Goal: Task Accomplishment & Management: Use online tool/utility

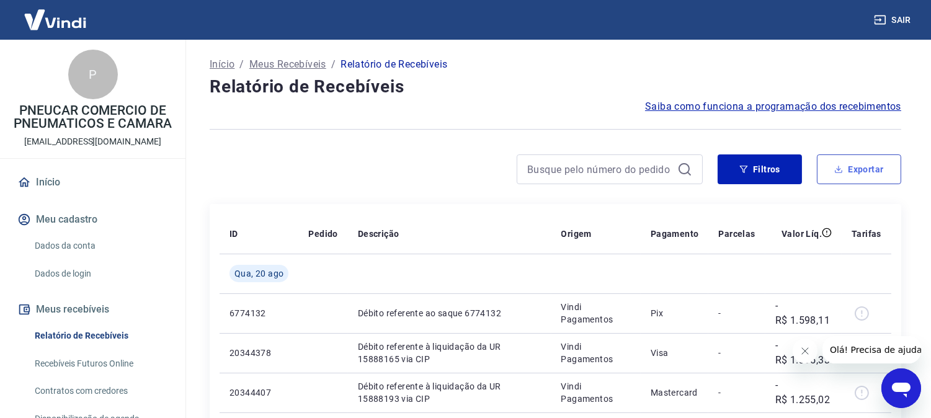
click at [856, 162] on button "Exportar" at bounding box center [858, 169] width 84 height 30
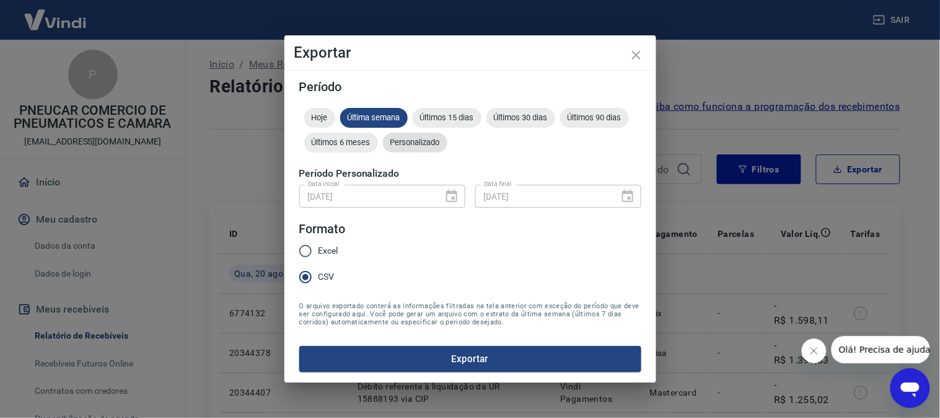
click at [412, 143] on span "Personalizado" at bounding box center [415, 142] width 64 height 9
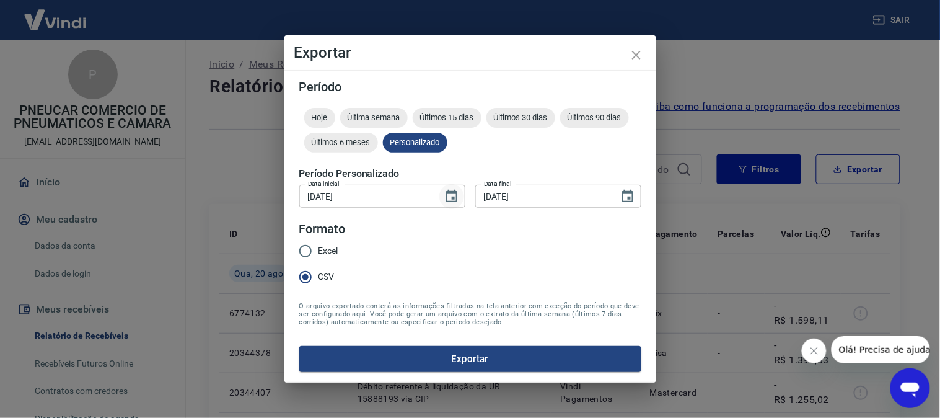
click at [448, 193] on icon "Choose date, selected date is 25 de out de 2024" at bounding box center [451, 196] width 11 height 12
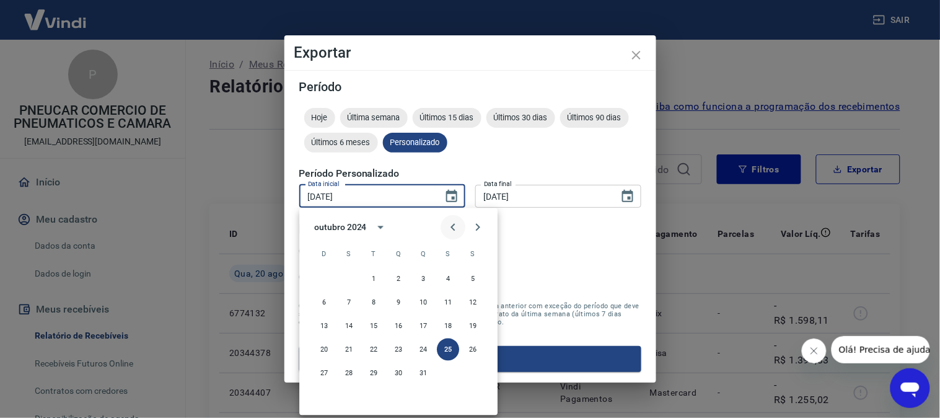
click at [450, 226] on icon "Previous month" at bounding box center [453, 227] width 15 height 15
click at [349, 325] on button "16" at bounding box center [349, 326] width 22 height 22
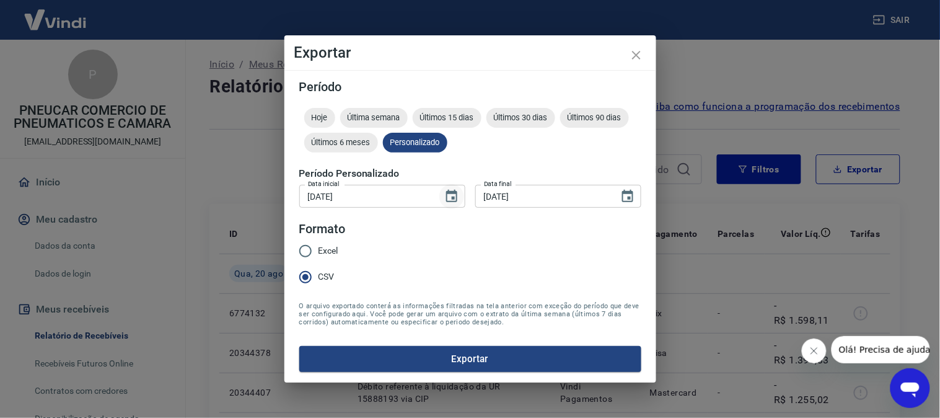
click at [453, 196] on icon "Choose date, selected date is 16 de set de 2024" at bounding box center [452, 196] width 15 height 15
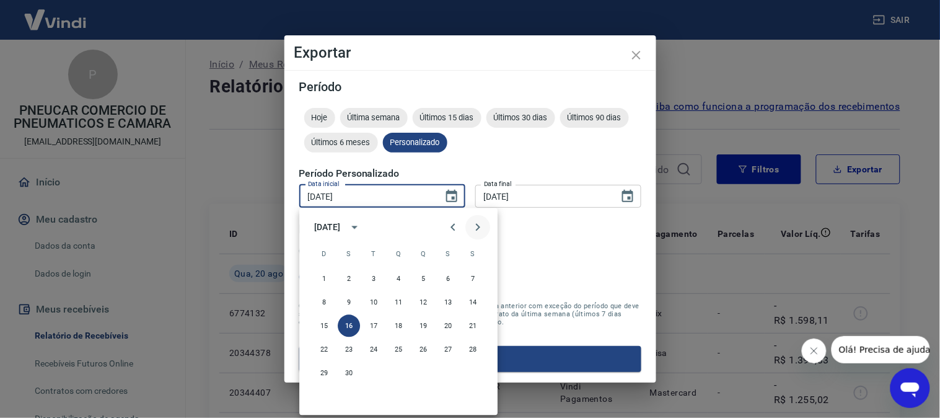
click at [471, 225] on icon "Next month" at bounding box center [478, 227] width 15 height 15
click at [425, 300] on button "10" at bounding box center [423, 302] width 22 height 22
type input "[DATE]"
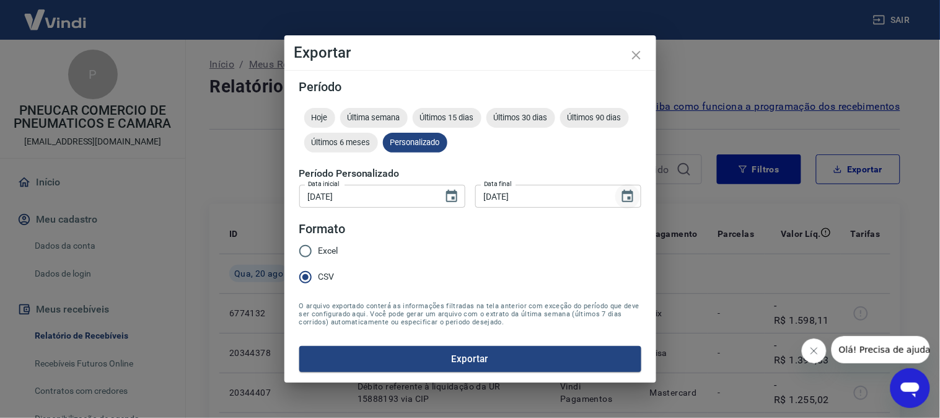
click at [634, 200] on icon "Choose date, selected date is 4 de nov de 2024" at bounding box center [628, 196] width 15 height 15
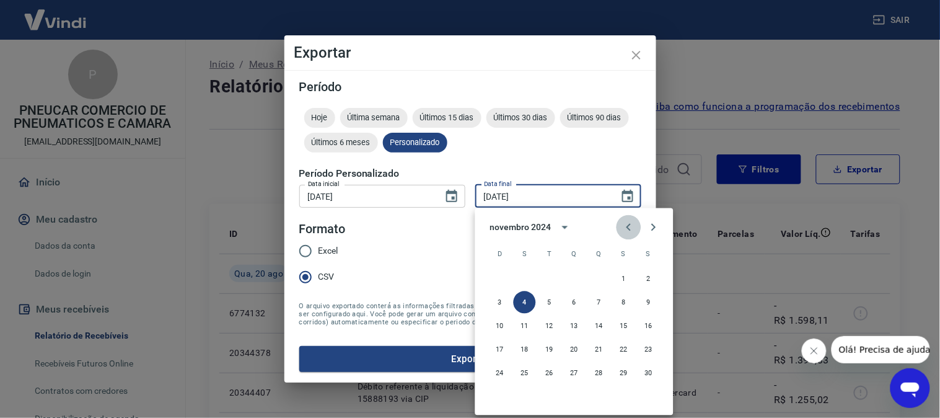
click at [629, 221] on icon "Previous month" at bounding box center [629, 227] width 15 height 15
click at [600, 348] on button "24" at bounding box center [599, 350] width 22 height 22
type input "[DATE]"
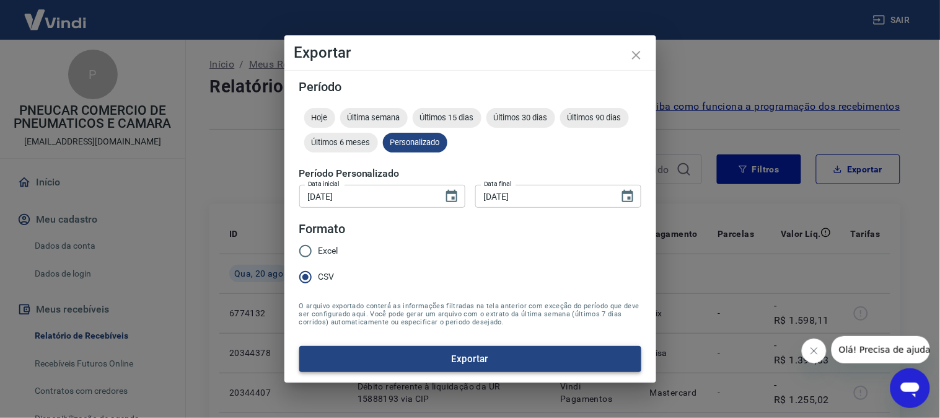
click at [453, 356] on button "Exportar" at bounding box center [470, 359] width 342 height 26
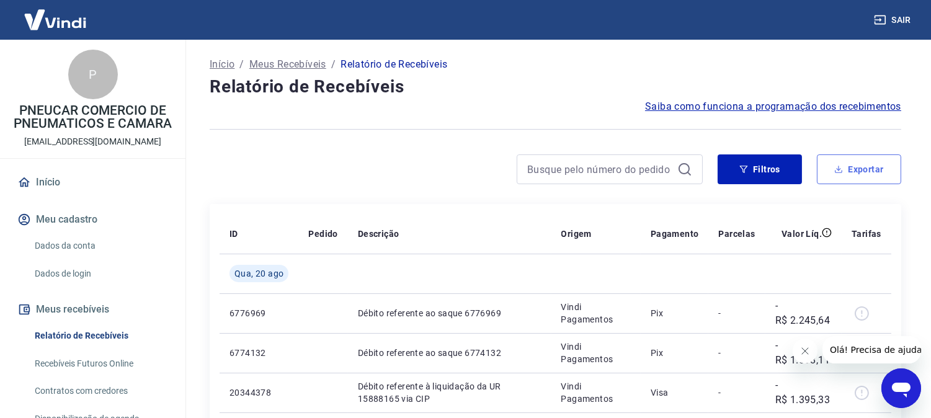
click at [841, 175] on button "Exportar" at bounding box center [858, 169] width 84 height 30
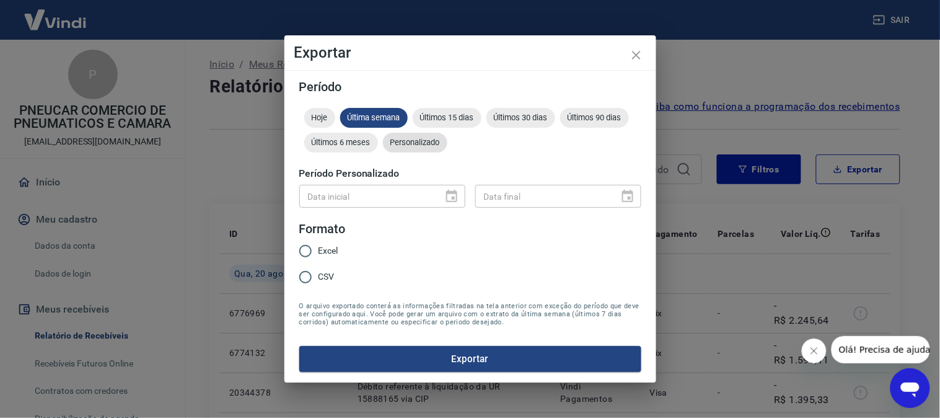
click at [416, 135] on div "Personalizado" at bounding box center [415, 143] width 64 height 20
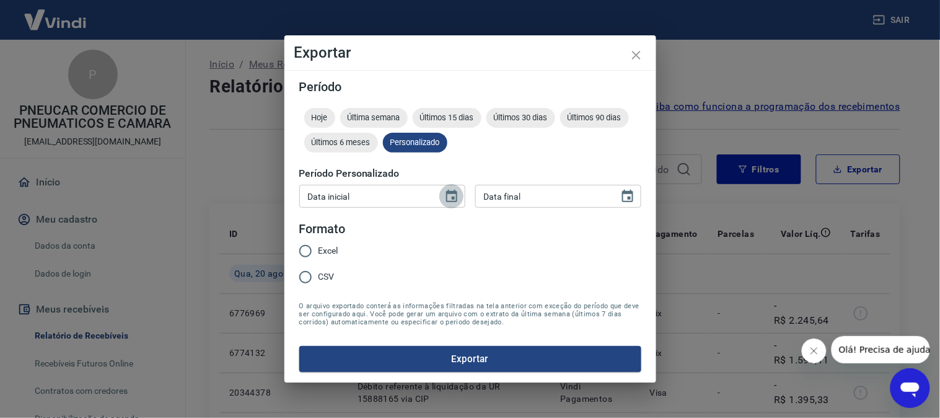
click at [449, 195] on icon "Choose date" at bounding box center [452, 196] width 15 height 15
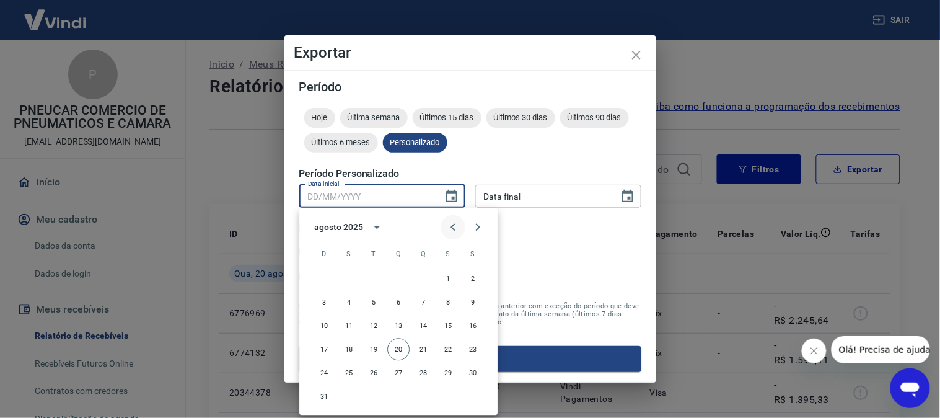
click at [451, 230] on icon "Previous month" at bounding box center [453, 227] width 15 height 15
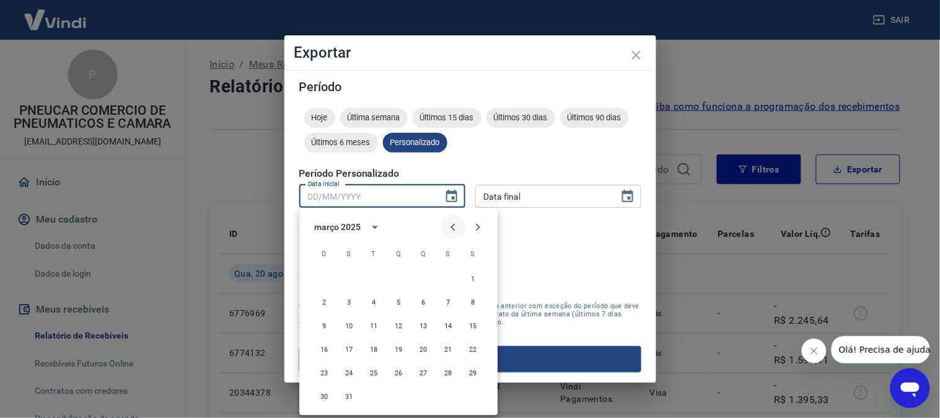
click at [451, 230] on icon "Previous month" at bounding box center [453, 227] width 15 height 15
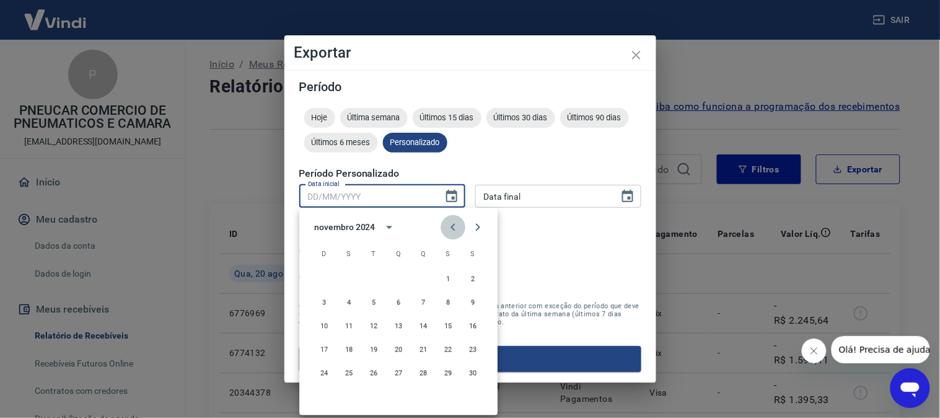
click at [451, 230] on icon "Previous month" at bounding box center [453, 227] width 15 height 15
click at [478, 231] on icon "Next month" at bounding box center [478, 227] width 15 height 15
click at [376, 282] on button "1" at bounding box center [374, 279] width 22 height 22
type input "01/10/2024"
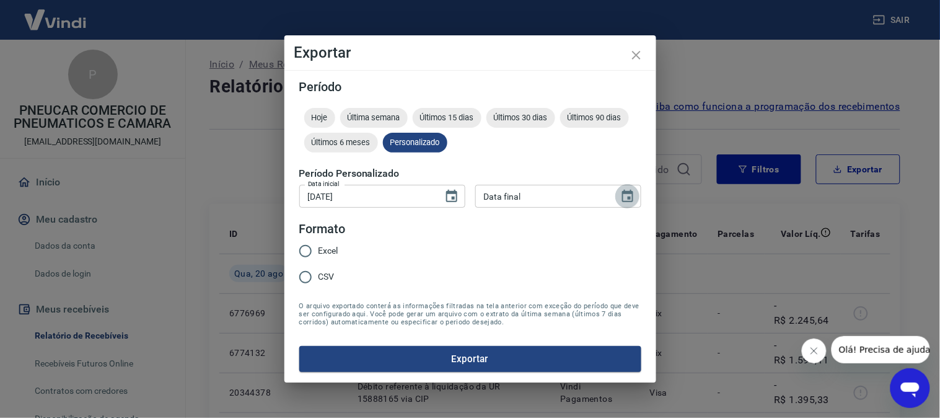
click at [629, 193] on icon "Choose date" at bounding box center [627, 196] width 11 height 12
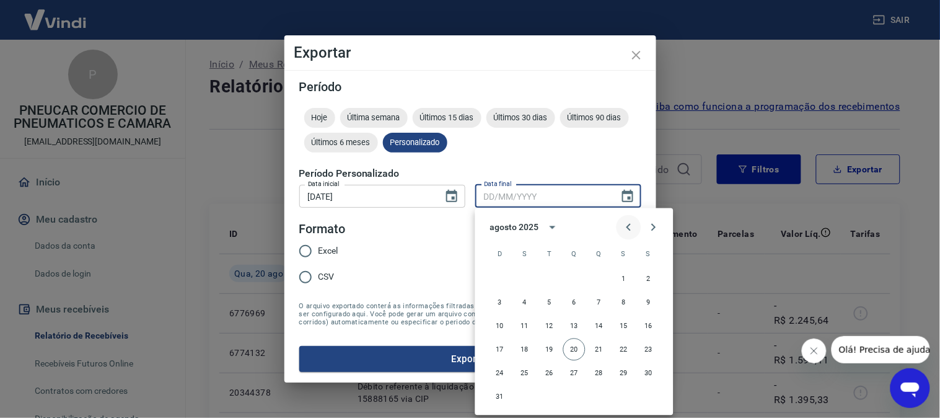
click at [618, 220] on button "Previous month" at bounding box center [629, 227] width 25 height 25
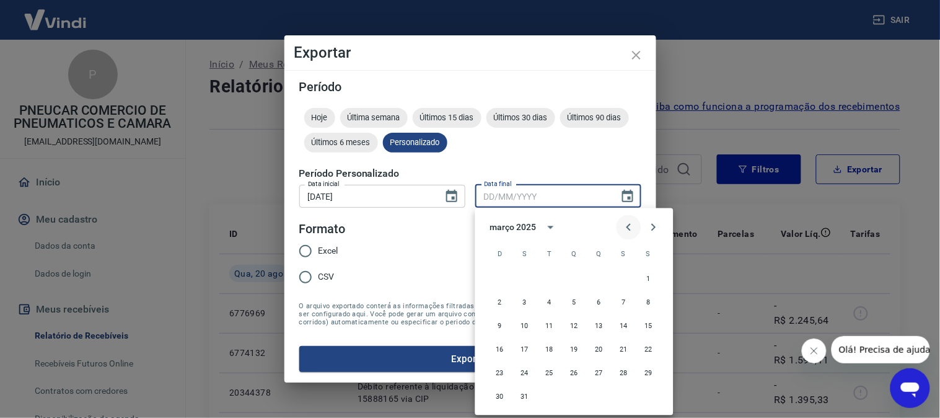
click at [618, 220] on button "Previous month" at bounding box center [629, 227] width 25 height 25
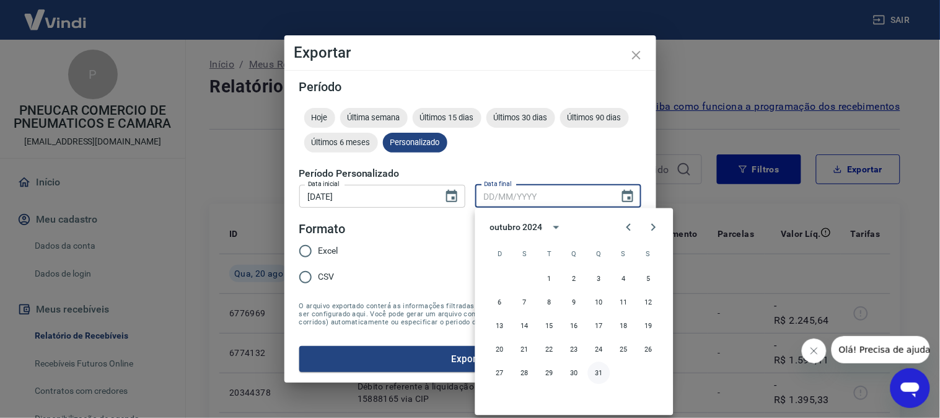
click at [600, 374] on button "31" at bounding box center [599, 373] width 22 height 22
type input "31/10/2024"
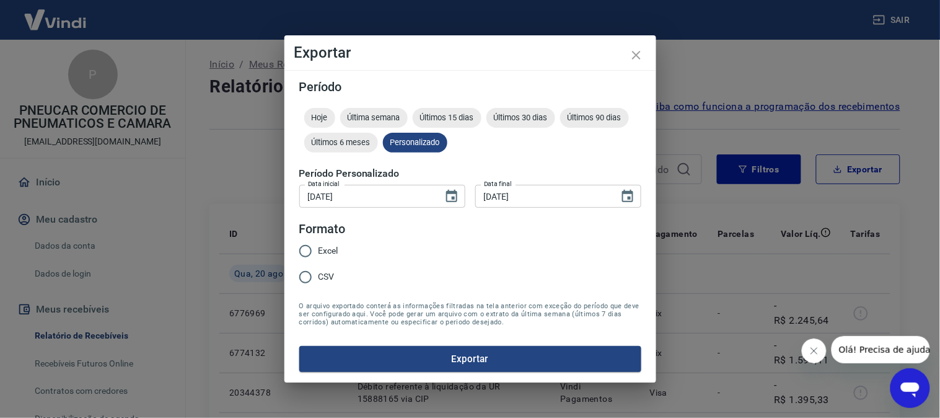
click at [301, 273] on input "CSV" at bounding box center [306, 277] width 26 height 26
radio input "true"
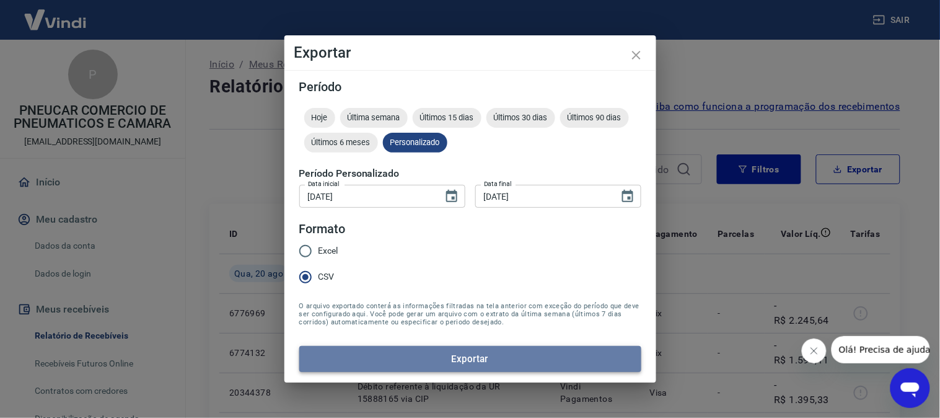
click at [391, 360] on button "Exportar" at bounding box center [470, 359] width 342 height 26
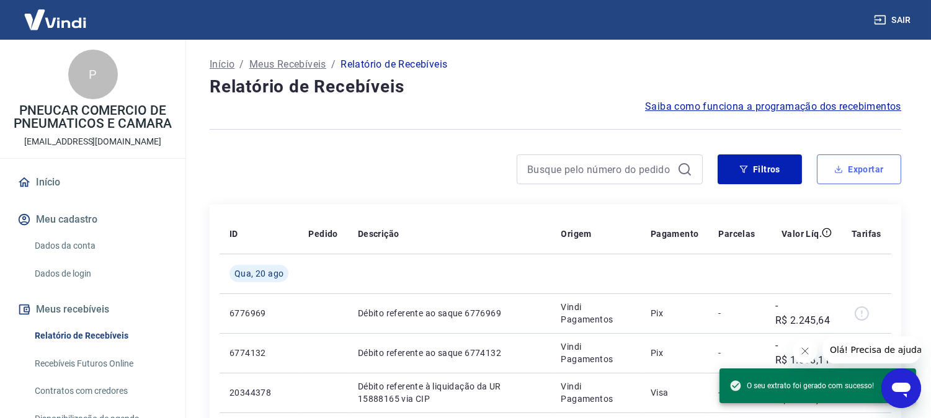
click at [844, 166] on button "Exportar" at bounding box center [858, 169] width 84 height 30
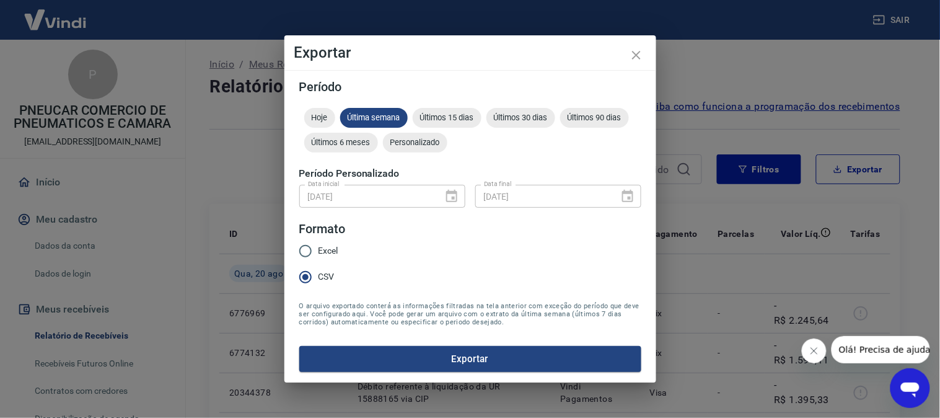
click at [449, 198] on div "01/10/2024 Data inicial" at bounding box center [382, 196] width 166 height 23
click at [416, 150] on div "Personalizado" at bounding box center [415, 143] width 64 height 20
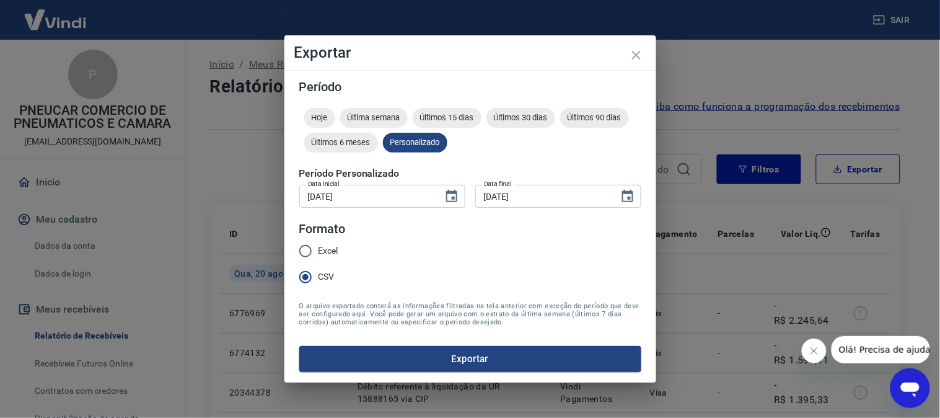
click at [332, 195] on input "01/10/2024" at bounding box center [366, 196] width 135 height 23
type input "01/11/2024"
click at [505, 195] on input "31/10/2024" at bounding box center [543, 196] width 135 height 23
click at [493, 196] on input "31/11/2024" at bounding box center [543, 196] width 135 height 23
type input "30/11/2024"
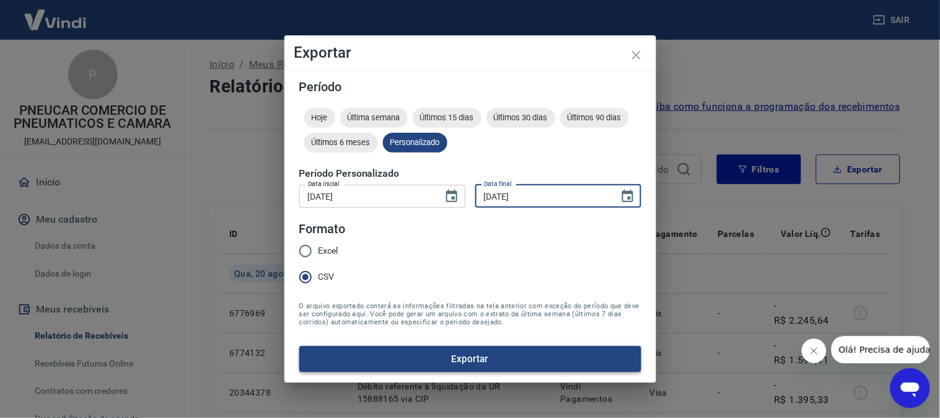
click at [438, 355] on button "Exportar" at bounding box center [470, 359] width 342 height 26
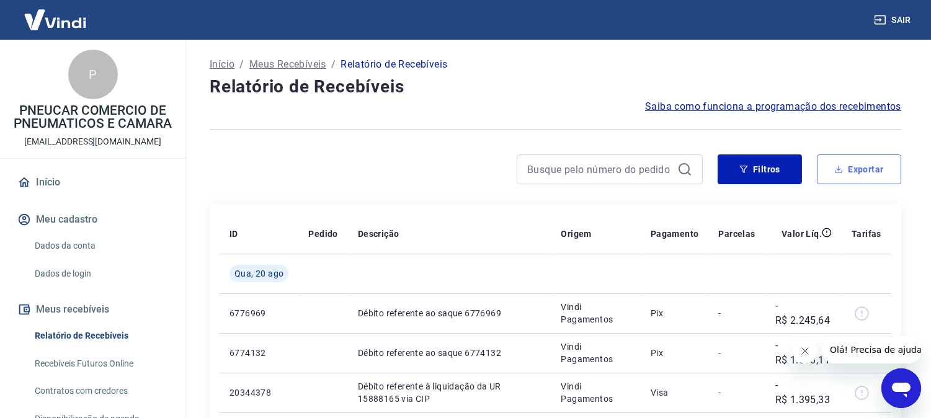
click at [859, 169] on button "Exportar" at bounding box center [858, 169] width 84 height 30
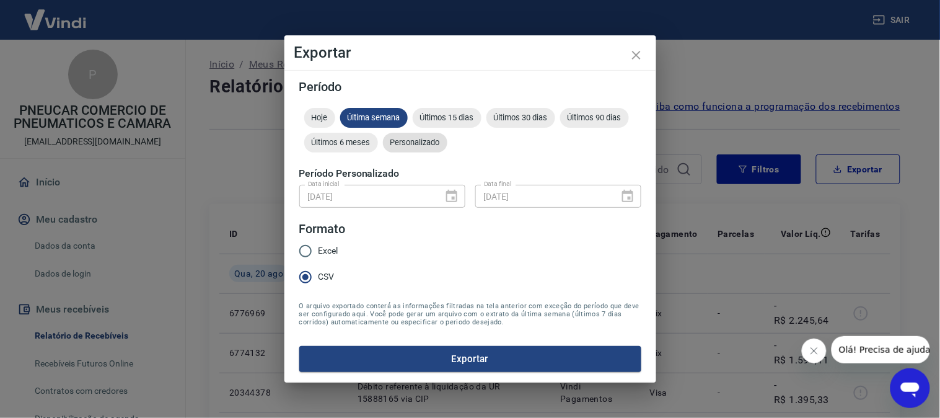
click at [437, 146] on span "Personalizado" at bounding box center [415, 142] width 64 height 9
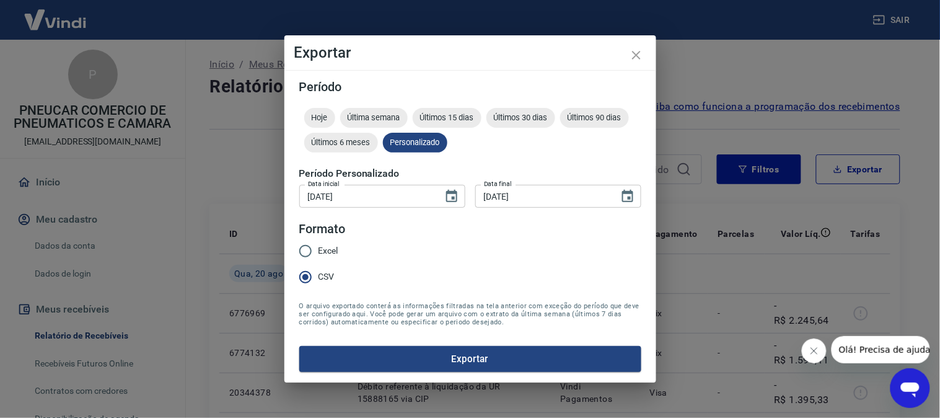
click at [330, 199] on input "01/11/2024" at bounding box center [366, 196] width 135 height 23
type input "01/12/2024"
click at [492, 195] on input "30/11/2024" at bounding box center [543, 196] width 135 height 23
click at [506, 195] on input "30/11/2024" at bounding box center [543, 196] width 135 height 23
type input "30/12/2024"
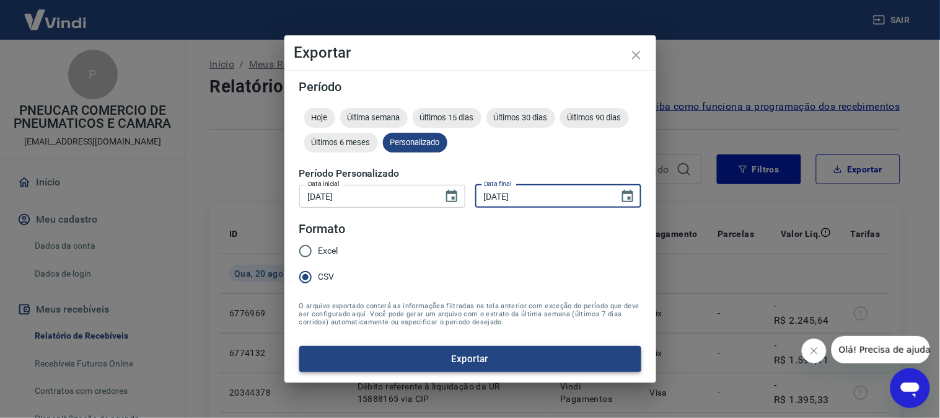
click at [474, 357] on button "Exportar" at bounding box center [470, 359] width 342 height 26
